Goal: Find specific page/section: Find specific page/section

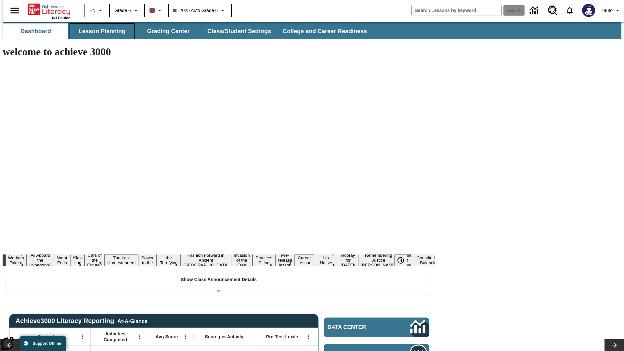
click at [99, 31] on button "Lesson Planning" at bounding box center [102, 31] width 65 height 16
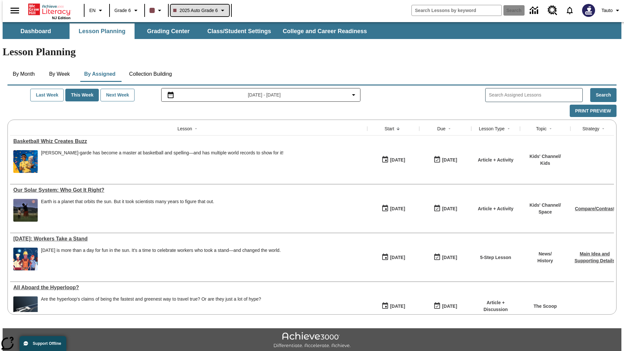
click at [199, 10] on span "2025 Auto Grade 6" at bounding box center [195, 10] width 45 height 7
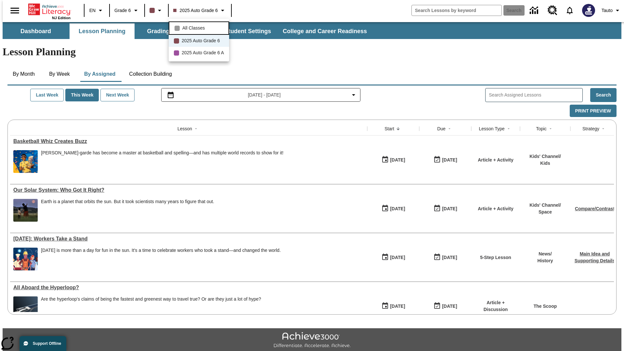
click at [200, 27] on span "All Classes" at bounding box center [193, 28] width 22 height 7
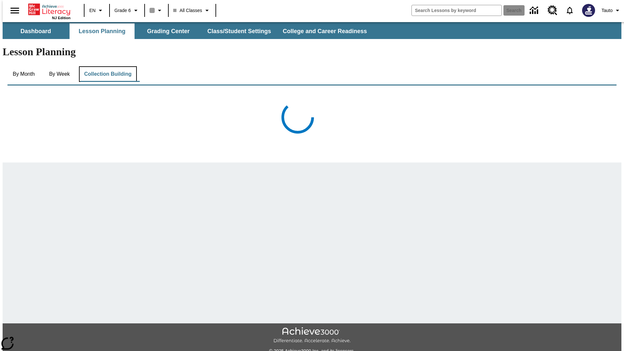
click at [107, 66] on button "Collection Building" at bounding box center [108, 74] width 58 height 16
